Goal: Information Seeking & Learning: Find specific page/section

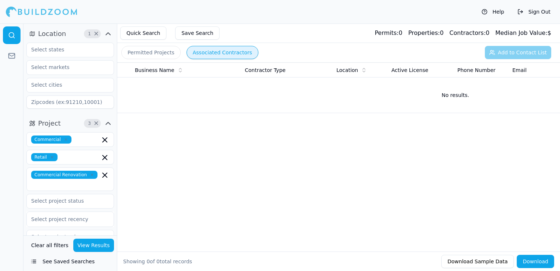
click at [139, 32] on button "Quick Search" at bounding box center [143, 32] width 46 height 13
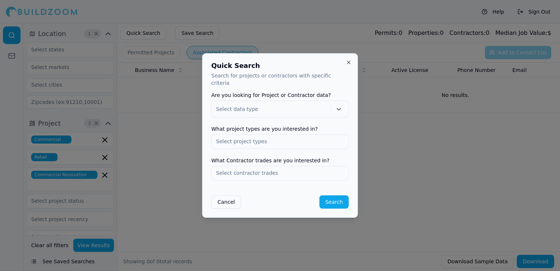
click at [350, 65] on button "Close" at bounding box center [349, 62] width 6 height 6
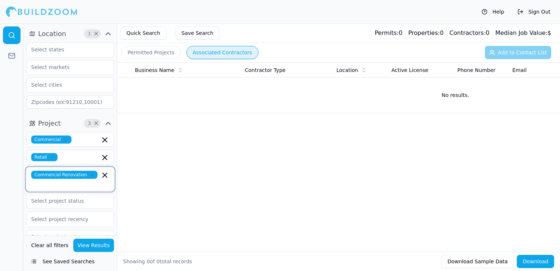
click at [101, 177] on icon "button" at bounding box center [105, 175] width 9 height 9
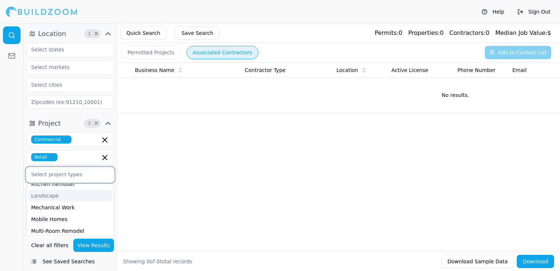
scroll to position [147, 0]
click at [40, 205] on div "HVAC" at bounding box center [70, 209] width 84 height 12
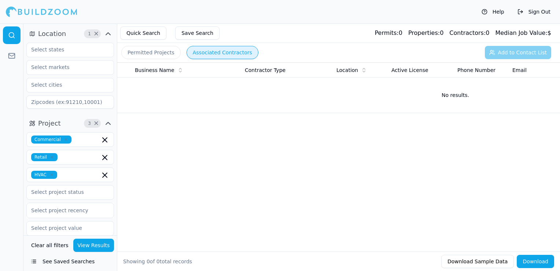
click at [169, 173] on div "Business Name Contractor Type Location Active License Phone Number Email Most R…" at bounding box center [338, 144] width 443 height 165
click at [102, 159] on icon "button" at bounding box center [105, 157] width 9 height 9
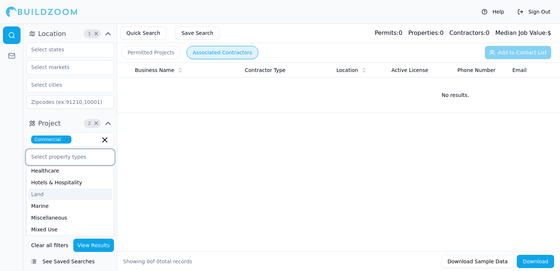
scroll to position [110, 0]
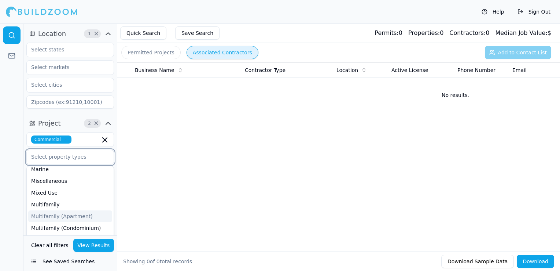
click at [54, 213] on div "Multifamily (Apartment)" at bounding box center [70, 216] width 84 height 12
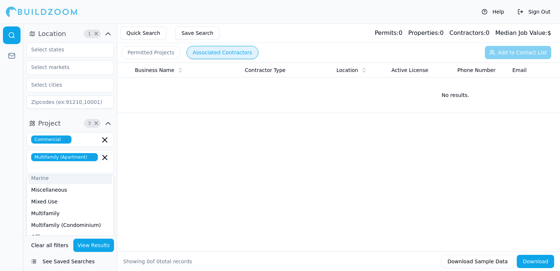
click at [162, 149] on div "Business Name Contractor Type Location Active License Phone Number Email Most R…" at bounding box center [338, 144] width 443 height 165
click at [91, 245] on button "View Results" at bounding box center [93, 244] width 41 height 13
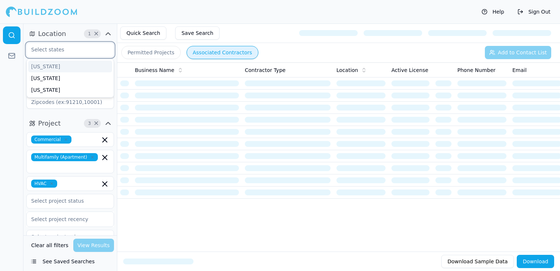
click at [44, 48] on input "text" at bounding box center [66, 49] width 78 height 13
click at [49, 79] on div "[US_STATE]" at bounding box center [70, 78] width 84 height 12
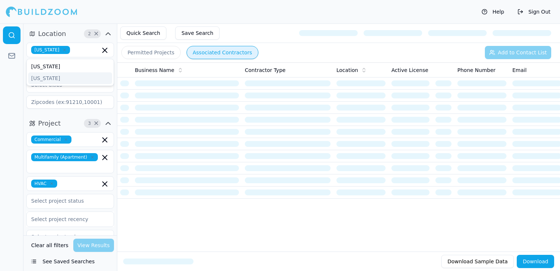
click at [136, 7] on div "Help Sign Out" at bounding box center [280, 11] width 560 height 23
click at [56, 84] on input "text" at bounding box center [66, 84] width 78 height 13
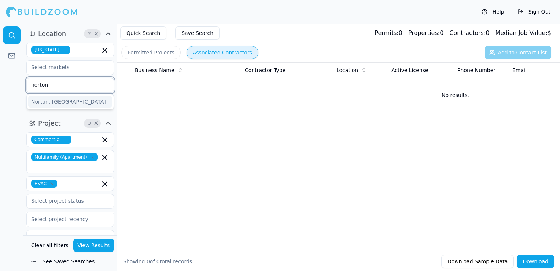
type input "norton"
drag, startPoint x: 41, startPoint y: 108, endPoint x: 41, endPoint y: 104, distance: 3.7
click at [42, 107] on div "Norton, [GEOGRAPHIC_DATA]" at bounding box center [70, 101] width 87 height 15
click at [41, 103] on div "Norton, [GEOGRAPHIC_DATA]" at bounding box center [70, 102] width 84 height 12
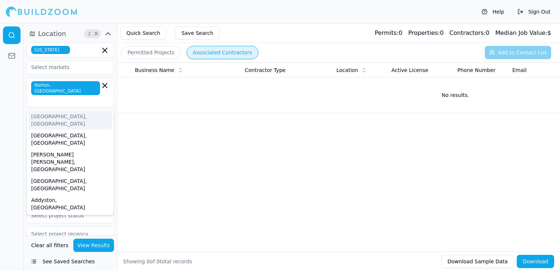
click at [19, 84] on div at bounding box center [11, 146] width 23 height 247
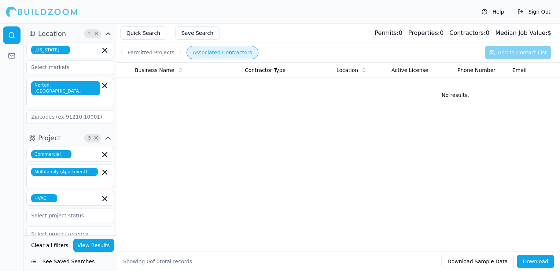
click at [94, 246] on button "View Results" at bounding box center [93, 244] width 41 height 13
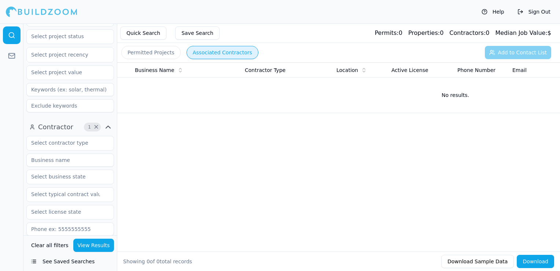
scroll to position [179, 0]
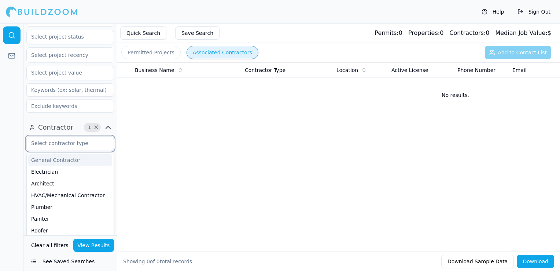
click at [69, 136] on input "text" at bounding box center [66, 142] width 78 height 13
click at [58, 189] on div "HVAC/Mechanical Contractor" at bounding box center [70, 195] width 84 height 12
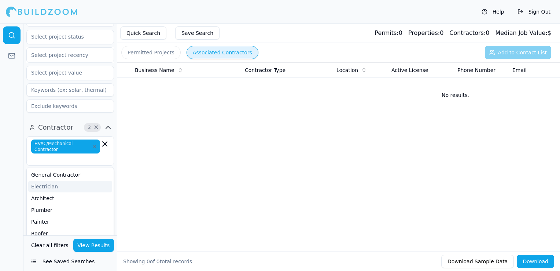
click at [158, 175] on div "Business Name Contractor Type Location Active License Phone Number Email Most R…" at bounding box center [338, 144] width 443 height 165
click at [87, 248] on button "View Results" at bounding box center [93, 244] width 41 height 13
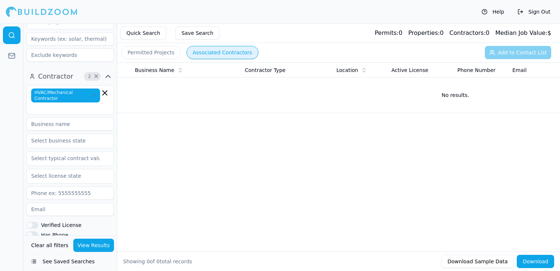
scroll to position [193, 0]
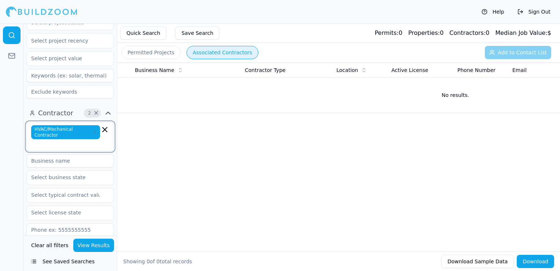
click at [103, 125] on icon "button" at bounding box center [105, 129] width 9 height 9
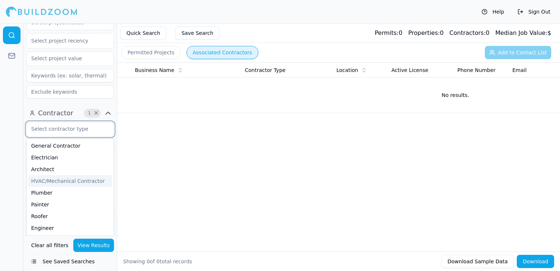
click at [41, 175] on div "HVAC/Mechanical Contractor" at bounding box center [70, 181] width 84 height 12
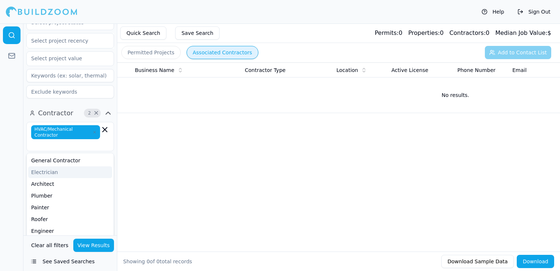
click at [149, 141] on div "Business Name Contractor Type Location Active License Phone Number Email Most R…" at bounding box center [338, 144] width 443 height 165
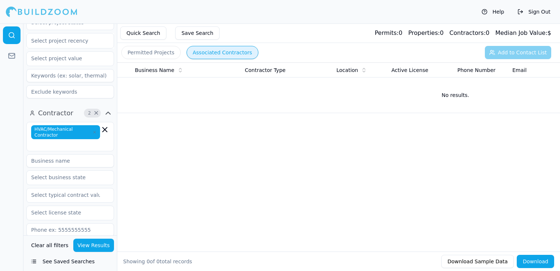
click at [56, 154] on input at bounding box center [70, 160] width 88 height 13
type input "Ace heating & air Conditioning"
click at [77, 206] on input "text" at bounding box center [66, 212] width 78 height 13
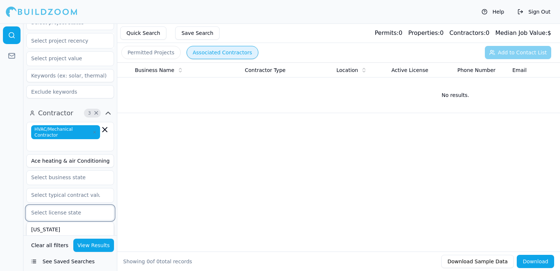
click at [59, 235] on div "[US_STATE]" at bounding box center [70, 241] width 84 height 12
click at [166, 201] on div "Business Name Contractor Type Location Active License Phone Number Email Most R…" at bounding box center [338, 144] width 443 height 165
click at [93, 242] on button "View Results" at bounding box center [93, 244] width 41 height 13
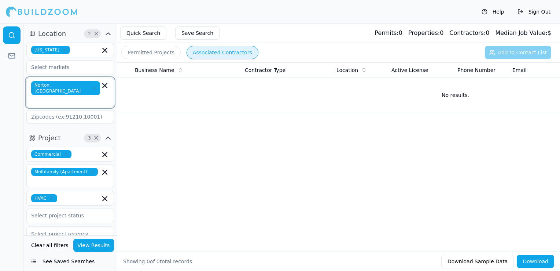
click at [106, 86] on icon "button" at bounding box center [105, 85] width 9 height 9
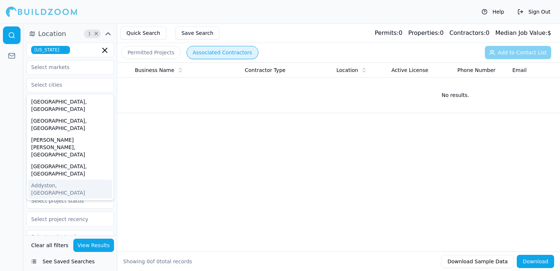
click at [161, 134] on div "Business Name Contractor Type Location Active License Phone Number Email Most R…" at bounding box center [338, 144] width 443 height 165
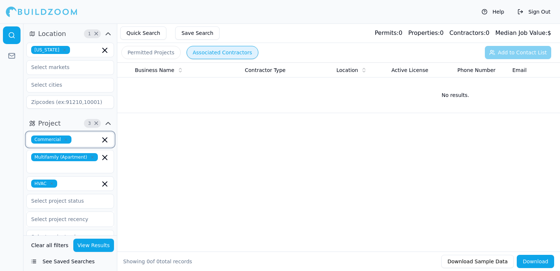
click at [103, 137] on icon "button" at bounding box center [105, 139] width 9 height 9
click at [141, 140] on div "Business Name Contractor Type Location Active License Phone Number Email Most R…" at bounding box center [338, 144] width 443 height 165
click at [107, 156] on icon "button" at bounding box center [105, 157] width 4 height 4
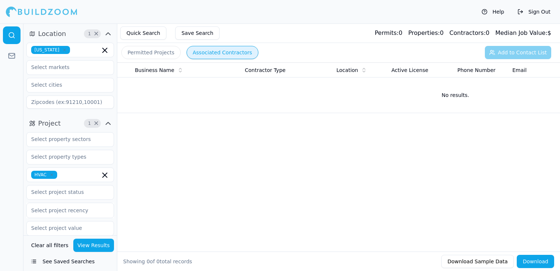
click at [145, 164] on div "Business Name Contractor Type Location Active License Phone Number Email Most R…" at bounding box center [338, 144] width 443 height 165
click at [102, 172] on icon "button" at bounding box center [105, 175] width 9 height 9
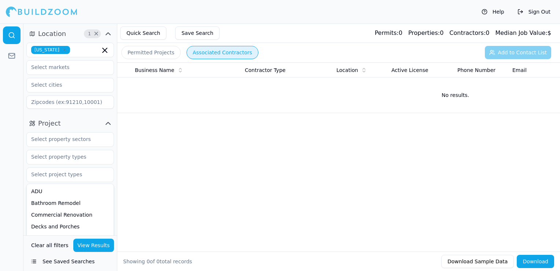
click at [136, 170] on div "Business Name Contractor Type Location Active License Phone Number Email Most R…" at bounding box center [338, 144] width 443 height 165
click at [96, 244] on button "View Results" at bounding box center [93, 244] width 41 height 13
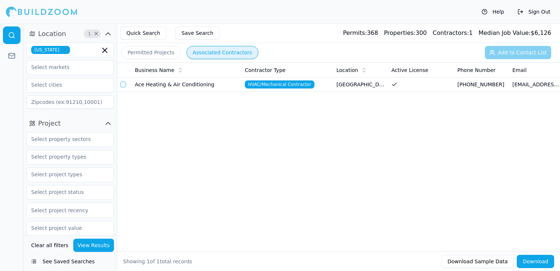
click at [361, 72] on icon at bounding box center [364, 70] width 6 height 6
click at [171, 84] on td "Ace Heating & Air Conditioning" at bounding box center [187, 84] width 110 height 14
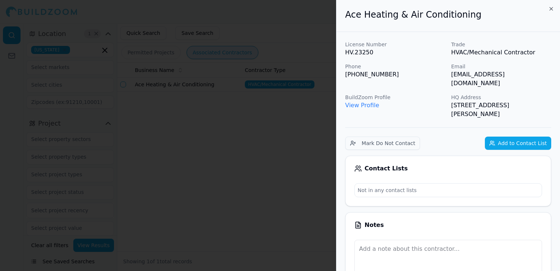
click at [355, 102] on link "View Profile" at bounding box center [363, 105] width 34 height 7
click at [553, 9] on icon "button" at bounding box center [552, 9] width 6 height 6
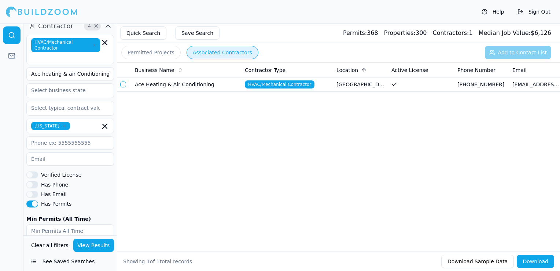
scroll to position [257, 0]
drag, startPoint x: 93, startPoint y: 74, endPoint x: 28, endPoint y: 76, distance: 64.9
click at [28, 76] on input "Ace heating & air Conditioning" at bounding box center [70, 73] width 88 height 13
click at [92, 246] on button "View Results" at bounding box center [93, 244] width 41 height 13
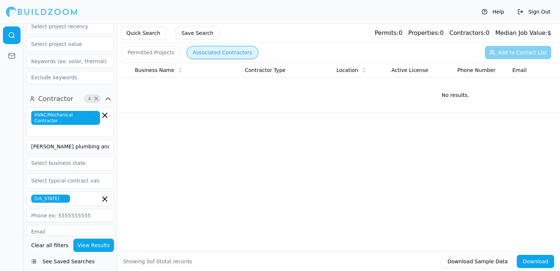
scroll to position [183, 0]
drag, startPoint x: 100, startPoint y: 145, endPoint x: 70, endPoint y: 150, distance: 29.7
click at [70, 150] on input "[PERSON_NAME] plumbing and heating" at bounding box center [70, 146] width 88 height 13
type input "[PERSON_NAME] plumbing"
click at [95, 243] on button "View Results" at bounding box center [93, 244] width 41 height 13
